Goal: Entertainment & Leisure: Consume media (video, audio)

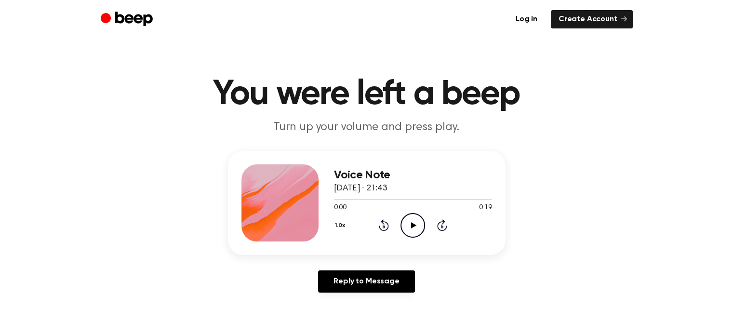
click at [408, 223] on icon "Play Audio" at bounding box center [412, 225] width 25 height 25
click at [415, 222] on icon "Play Audio" at bounding box center [412, 225] width 25 height 25
click at [410, 224] on icon "Play Audio" at bounding box center [412, 225] width 25 height 25
click at [416, 225] on icon "Pause Audio" at bounding box center [412, 225] width 25 height 25
click at [415, 228] on icon "Play Audio" at bounding box center [412, 225] width 25 height 25
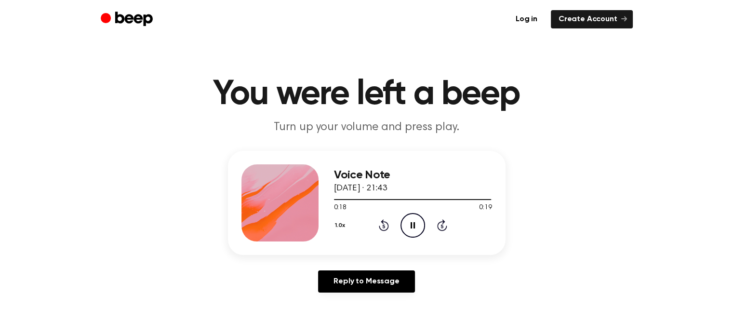
click at [413, 229] on icon "Pause Audio" at bounding box center [412, 225] width 25 height 25
click at [403, 228] on icon "Play Audio" at bounding box center [412, 225] width 25 height 25
click at [408, 221] on icon "Play Audio" at bounding box center [412, 225] width 25 height 25
click at [412, 221] on icon "Pause Audio" at bounding box center [412, 225] width 25 height 25
click at [412, 221] on icon "Play Audio" at bounding box center [412, 225] width 25 height 25
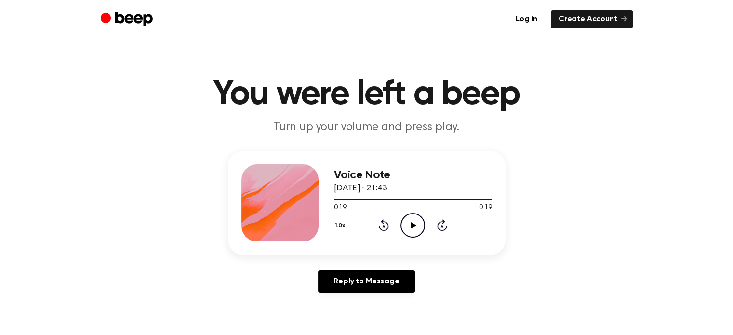
click at [412, 221] on icon "Play Audio" at bounding box center [412, 225] width 25 height 25
click at [411, 227] on icon "Pause Audio" at bounding box center [412, 225] width 25 height 25
click at [414, 220] on icon "Play Audio" at bounding box center [412, 225] width 25 height 25
click at [410, 222] on icon "Play Audio" at bounding box center [412, 225] width 25 height 25
click at [412, 218] on icon "Pause Audio" at bounding box center [412, 225] width 25 height 25
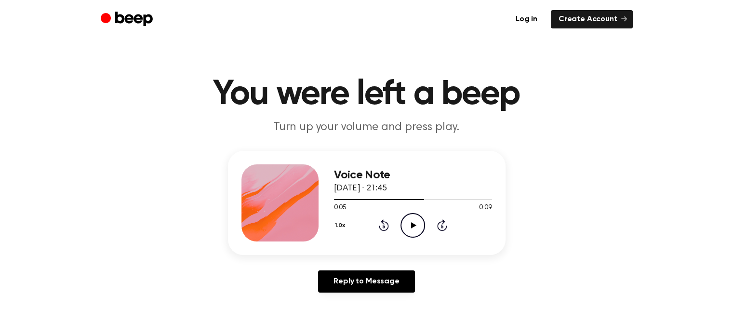
click at [418, 223] on icon "Play Audio" at bounding box center [412, 225] width 25 height 25
click at [415, 221] on icon "Pause Audio" at bounding box center [412, 225] width 25 height 25
click at [415, 227] on icon "Play Audio" at bounding box center [412, 225] width 25 height 25
click at [414, 227] on icon "Play Audio" at bounding box center [412, 225] width 25 height 25
click at [414, 223] on icon at bounding box center [412, 225] width 4 height 6
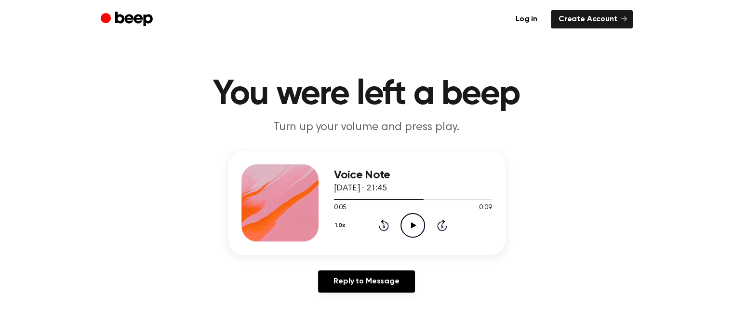
click at [418, 227] on icon "Play Audio" at bounding box center [412, 225] width 25 height 25
click at [382, 221] on icon at bounding box center [384, 225] width 10 height 12
click at [411, 221] on icon "Play Audio" at bounding box center [412, 225] width 25 height 25
drag, startPoint x: 413, startPoint y: 221, endPoint x: 331, endPoint y: 62, distance: 179.0
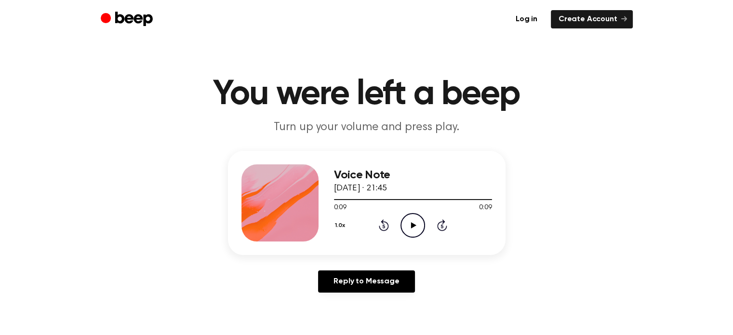
click at [331, 62] on main "You were left a beep Turn up your volume and press play. Voice Note 7 August 20…" at bounding box center [366, 297] width 733 height 594
drag, startPoint x: 355, startPoint y: 52, endPoint x: 329, endPoint y: 46, distance: 26.8
click at [329, 44] on main "You were left a beep Turn up your volume and press play. Voice Note 7 August 20…" at bounding box center [366, 297] width 733 height 594
click at [412, 225] on icon at bounding box center [413, 225] width 5 height 6
click at [408, 221] on icon "Play Audio" at bounding box center [412, 225] width 25 height 25
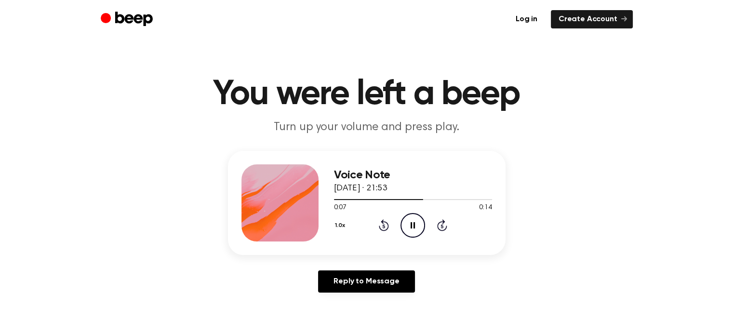
click at [414, 227] on icon at bounding box center [412, 225] width 4 height 6
click at [418, 222] on icon "Play Audio" at bounding box center [412, 225] width 25 height 25
click at [417, 225] on icon "Pause Audio" at bounding box center [412, 225] width 25 height 25
click at [412, 225] on icon at bounding box center [413, 225] width 5 height 6
click at [417, 222] on icon "Play Audio" at bounding box center [412, 225] width 25 height 25
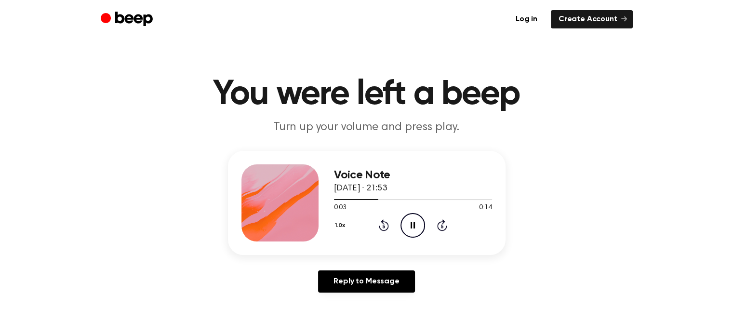
click at [418, 223] on icon "Pause Audio" at bounding box center [412, 225] width 25 height 25
click at [412, 226] on icon at bounding box center [413, 225] width 5 height 6
click at [410, 224] on icon "Play Audio" at bounding box center [412, 225] width 25 height 25
click at [441, 226] on icon "Skip 5 seconds" at bounding box center [441, 225] width 11 height 13
click at [441, 224] on icon at bounding box center [442, 226] width 2 height 4
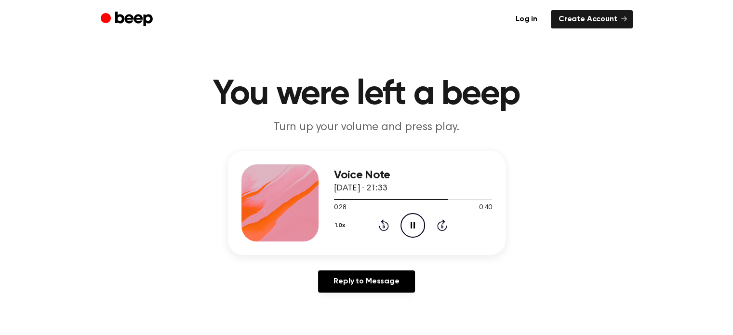
click at [385, 224] on icon "Rewind 5 seconds" at bounding box center [383, 225] width 11 height 13
click at [411, 223] on icon at bounding box center [412, 225] width 4 height 6
click at [413, 226] on icon "Play Audio" at bounding box center [412, 225] width 25 height 25
click at [383, 224] on icon at bounding box center [383, 226] width 2 height 4
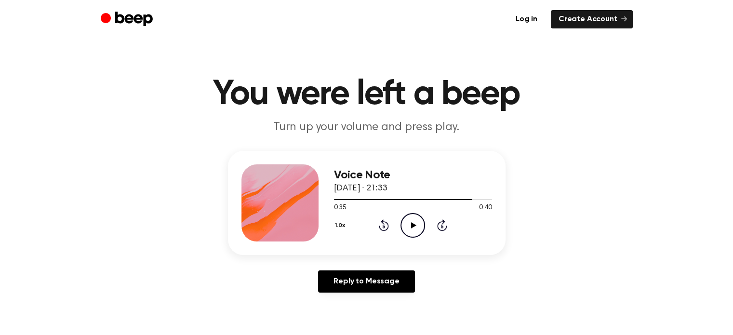
click at [420, 221] on icon "Play Audio" at bounding box center [412, 225] width 25 height 25
click at [411, 220] on icon "Play Audio" at bounding box center [412, 225] width 25 height 25
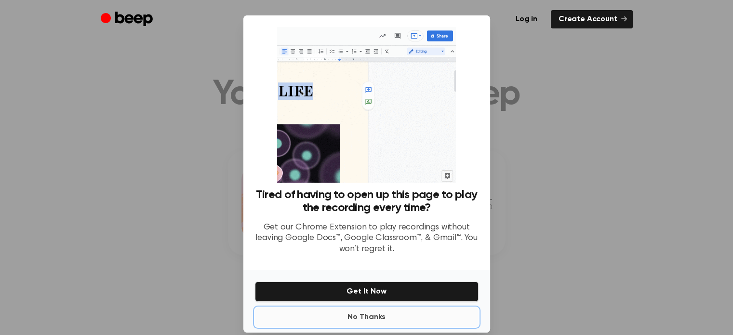
click at [368, 319] on button "No Thanks" at bounding box center [367, 316] width 224 height 19
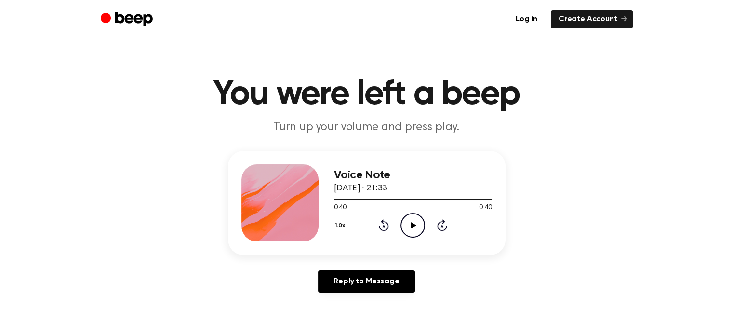
click at [410, 220] on icon "Play Audio" at bounding box center [412, 225] width 25 height 25
click at [415, 223] on icon "Pause Audio" at bounding box center [412, 225] width 25 height 25
click at [414, 224] on icon at bounding box center [413, 225] width 5 height 6
